Goal: Information Seeking & Learning: Learn about a topic

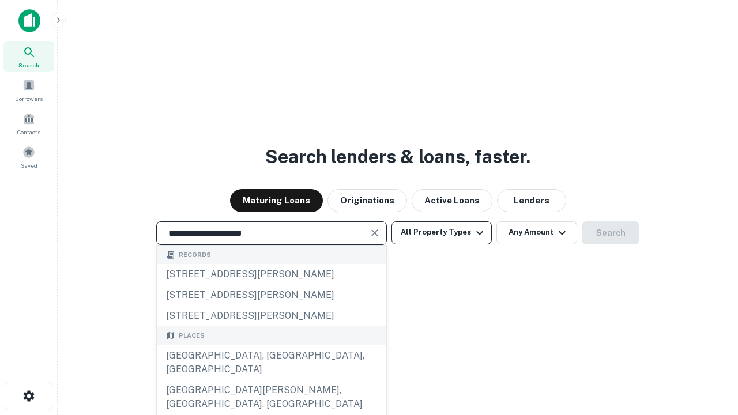
click at [271, 380] on div "[GEOGRAPHIC_DATA], [GEOGRAPHIC_DATA], [GEOGRAPHIC_DATA]" at bounding box center [271, 362] width 229 height 35
click at [441, 232] on button "All Property Types" at bounding box center [441, 232] width 100 height 23
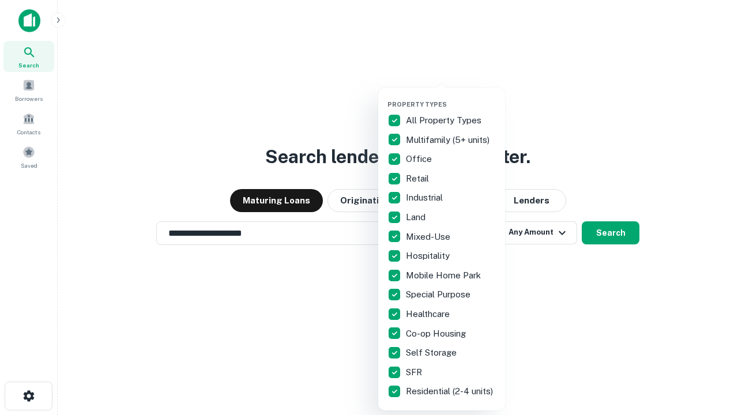
type input "**********"
click at [451, 97] on button "button" at bounding box center [450, 97] width 127 height 1
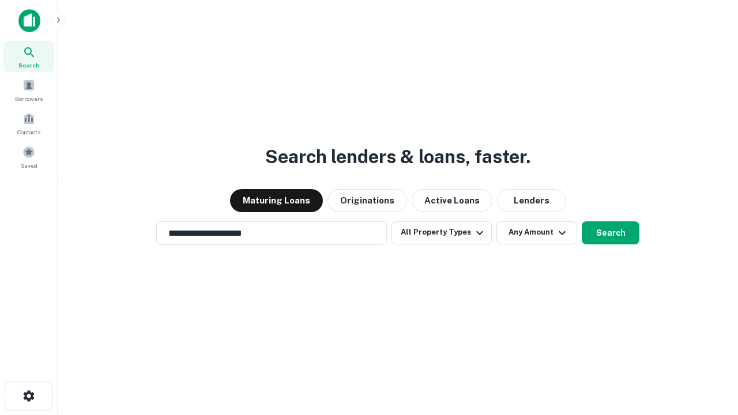
scroll to position [18, 0]
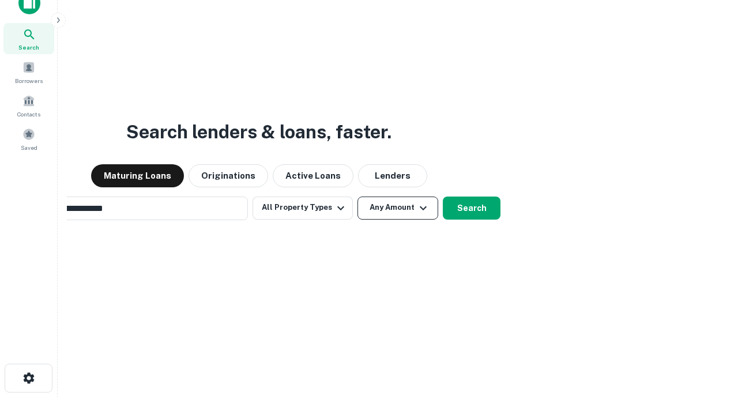
click at [357, 197] on button "Any Amount" at bounding box center [397, 208] width 81 height 23
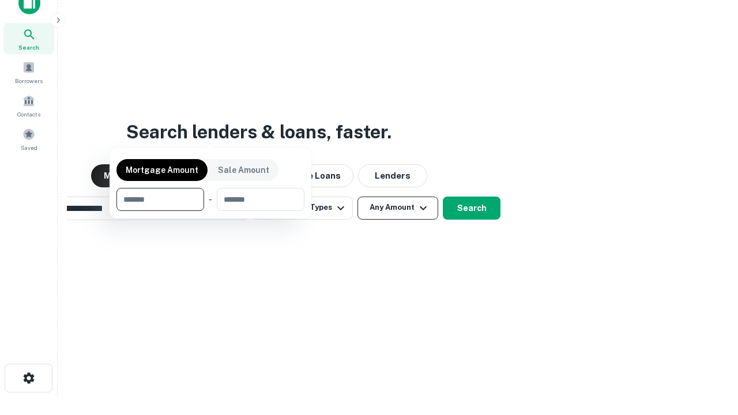
scroll to position [83, 326]
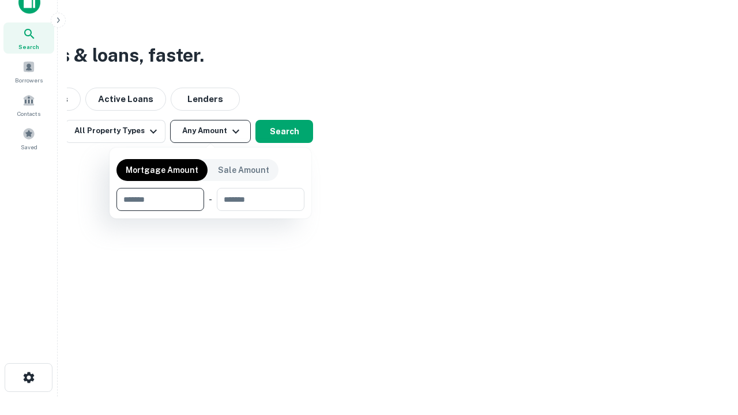
type input "*******"
click at [210, 211] on button "button" at bounding box center [210, 211] width 188 height 1
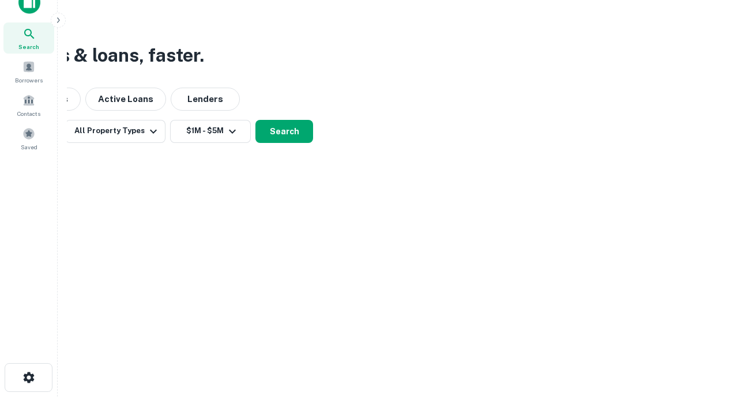
scroll to position [7, 213]
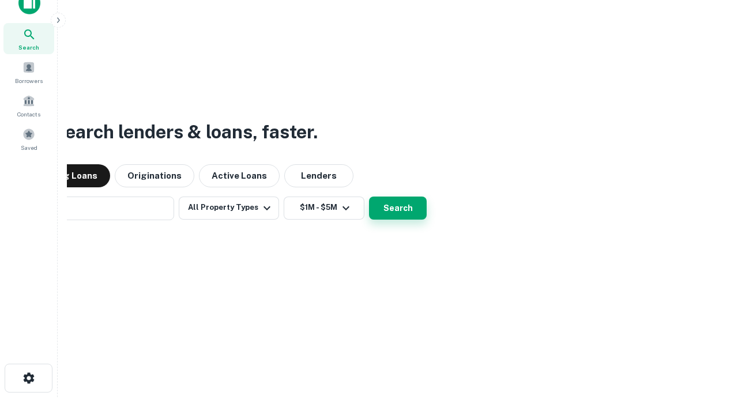
click at [369, 197] on button "Search" at bounding box center [398, 208] width 58 height 23
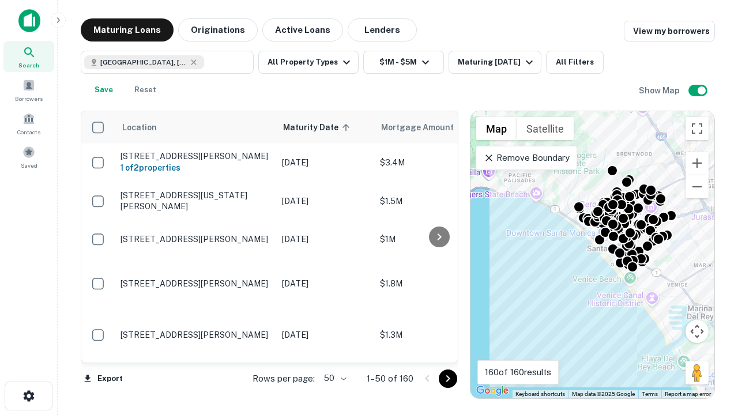
click at [333, 378] on body "Search Borrowers Contacts Saved Maturing Loans Originations Active Loans Lender…" at bounding box center [369, 207] width 738 height 415
click at [334, 349] on li "25" at bounding box center [333, 349] width 33 height 21
